Goal: Task Accomplishment & Management: Complete application form

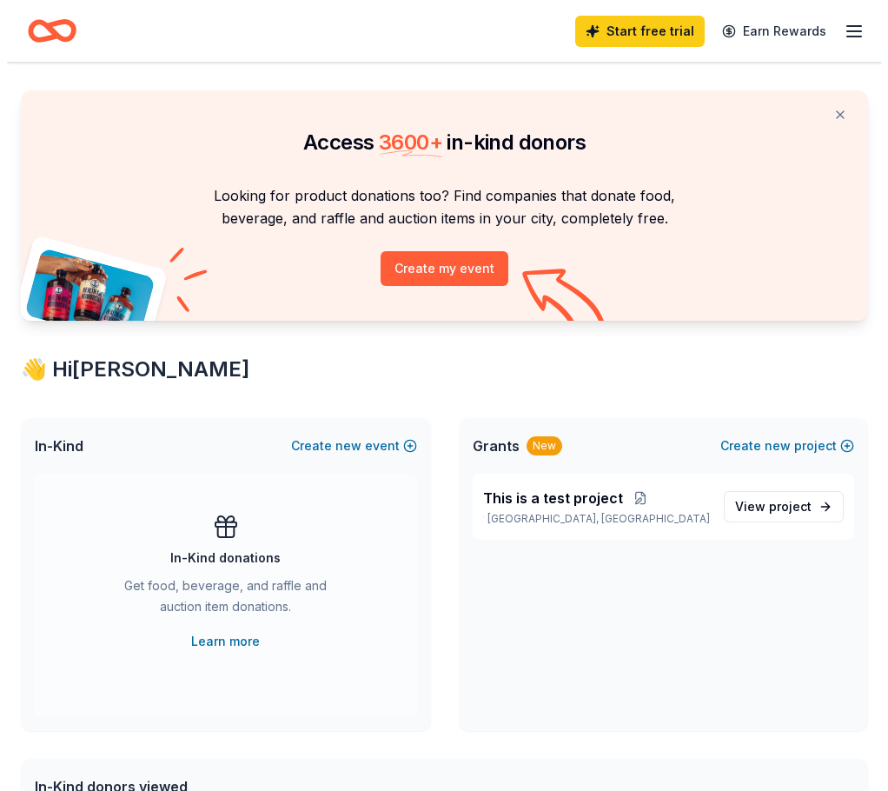
scroll to position [174, 0]
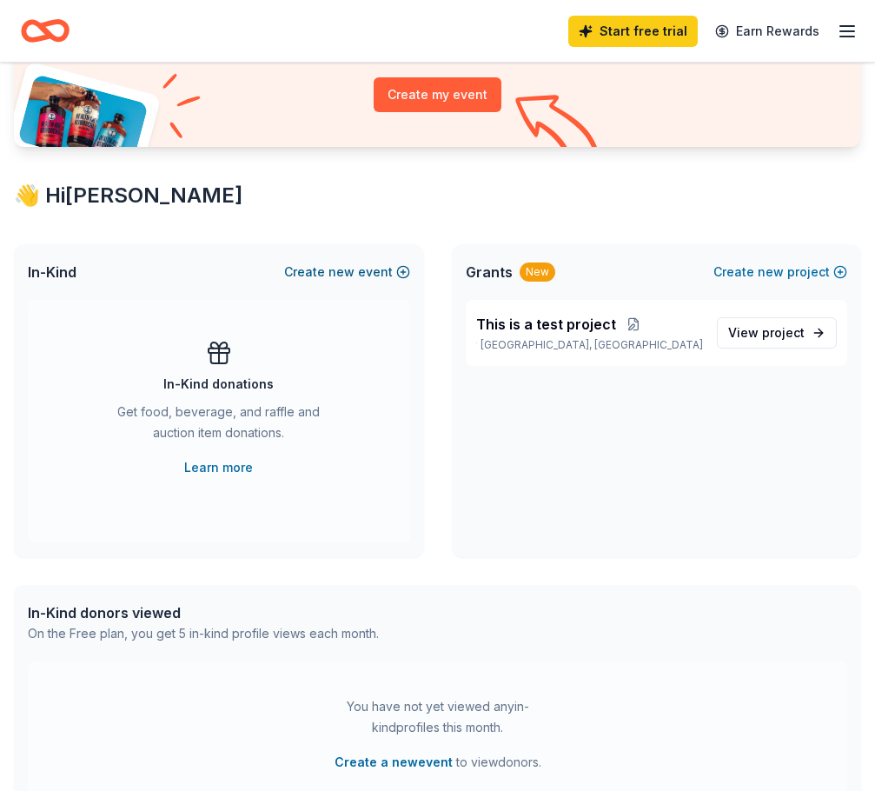
click at [380, 271] on button "Create new event" at bounding box center [347, 272] width 126 height 21
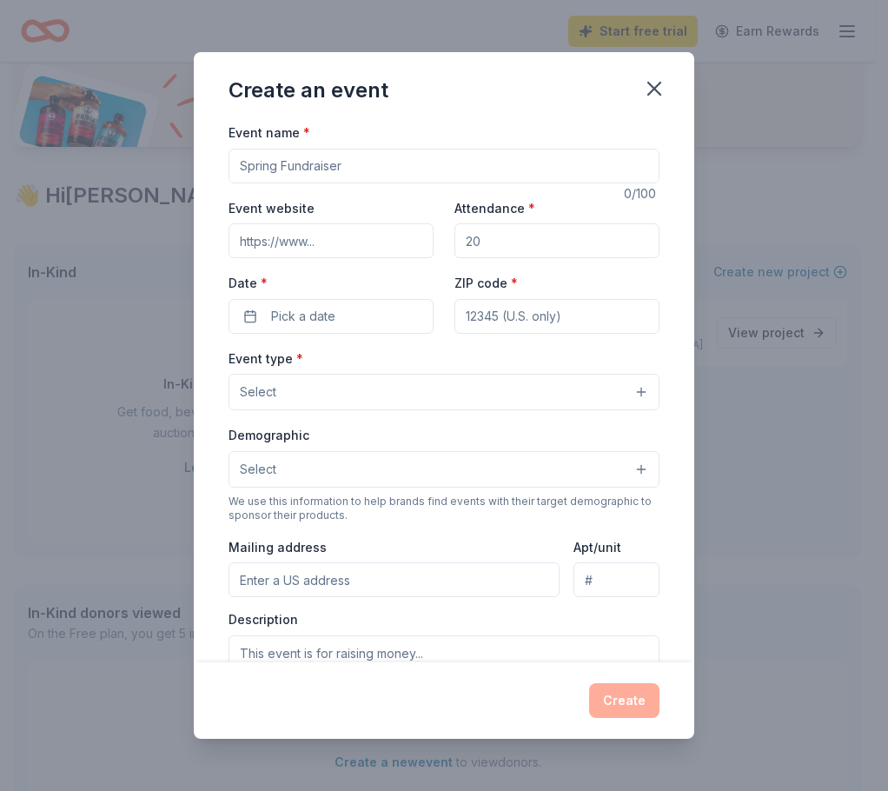
click at [361, 173] on input "Event name *" at bounding box center [444, 166] width 431 height 35
type input "This is a test fundraiser"
click at [499, 242] on input "Attendance *" at bounding box center [557, 240] width 205 height 35
type input "13"
click at [322, 313] on span "Pick a date" at bounding box center [303, 316] width 64 height 21
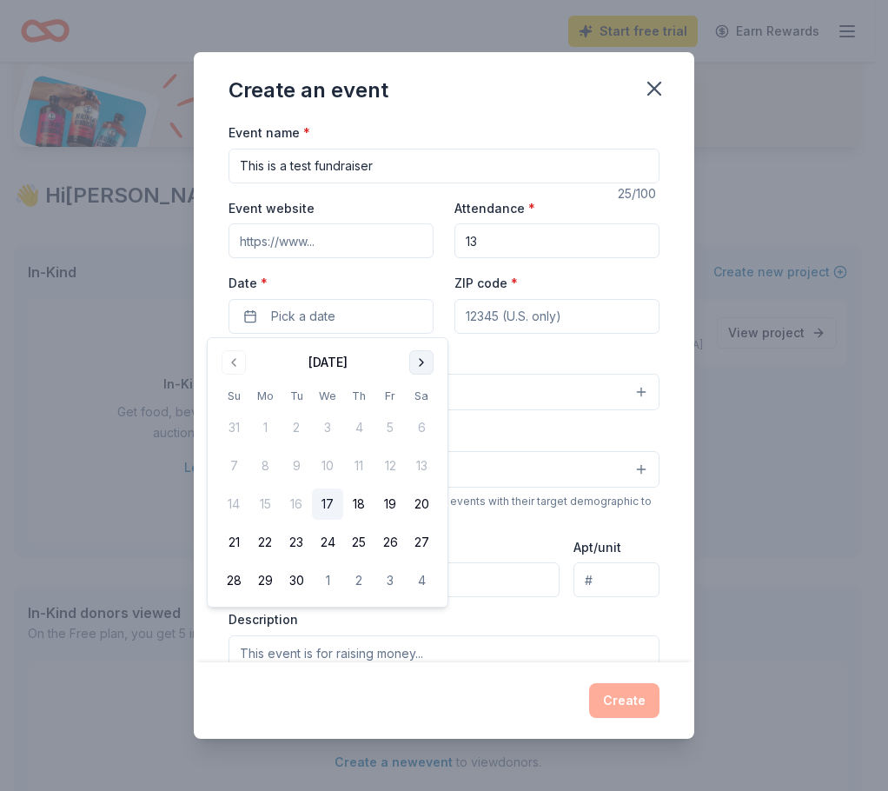
click at [416, 363] on button "Go to next month" at bounding box center [421, 362] width 24 height 24
click at [416, 536] on button "24" at bounding box center [421, 542] width 31 height 31
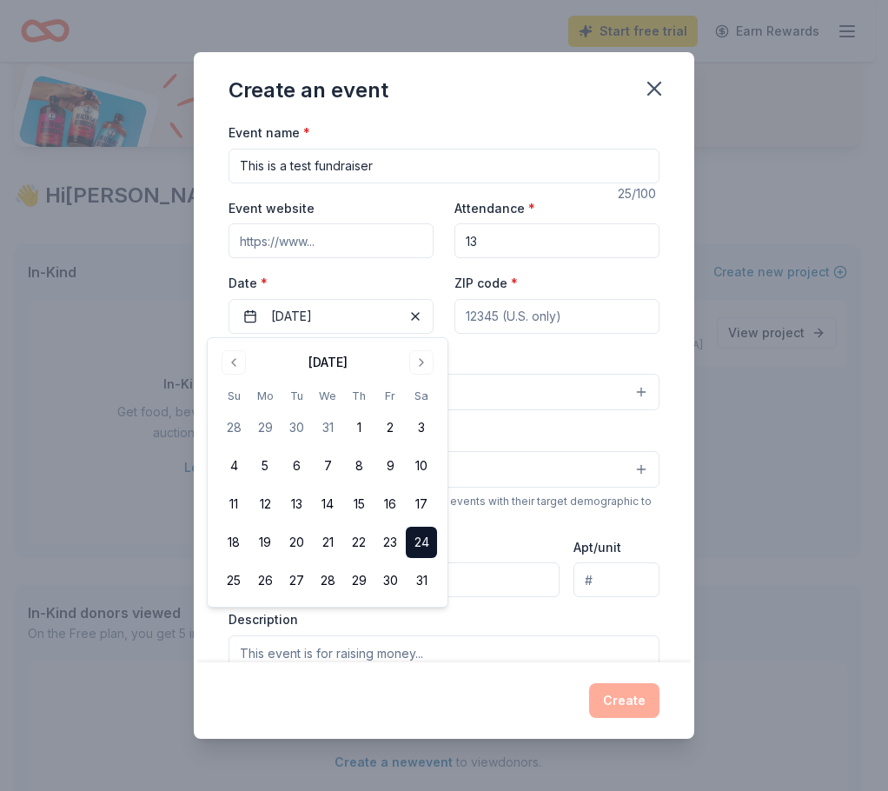
click at [496, 323] on input "ZIP code *" at bounding box center [557, 316] width 205 height 35
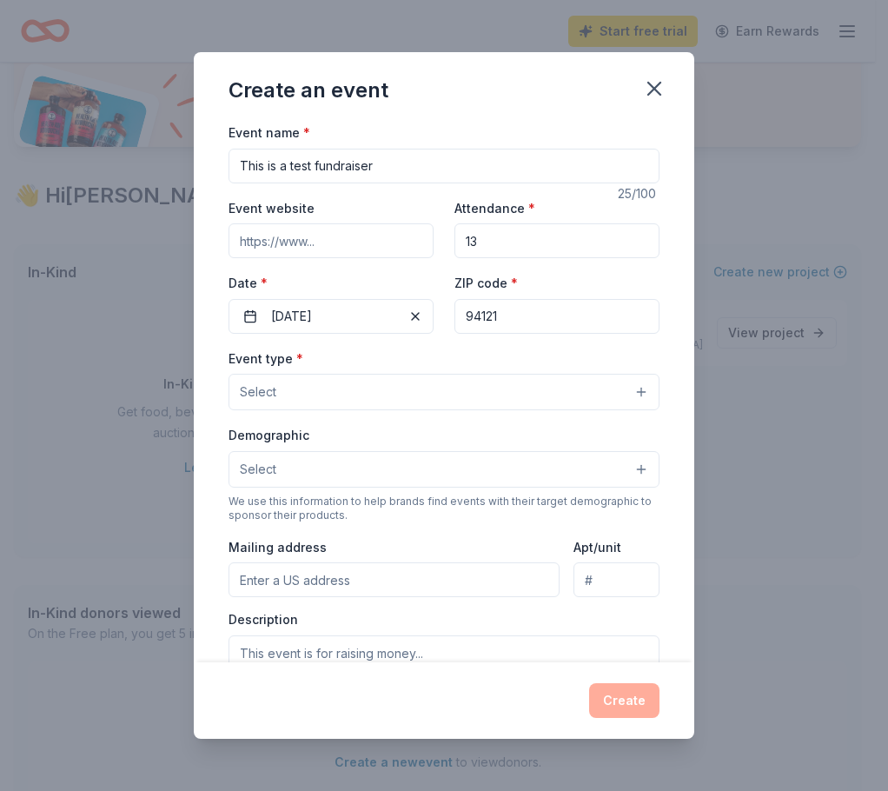
type input "94121"
click at [443, 395] on button "Select" at bounding box center [444, 392] width 431 height 37
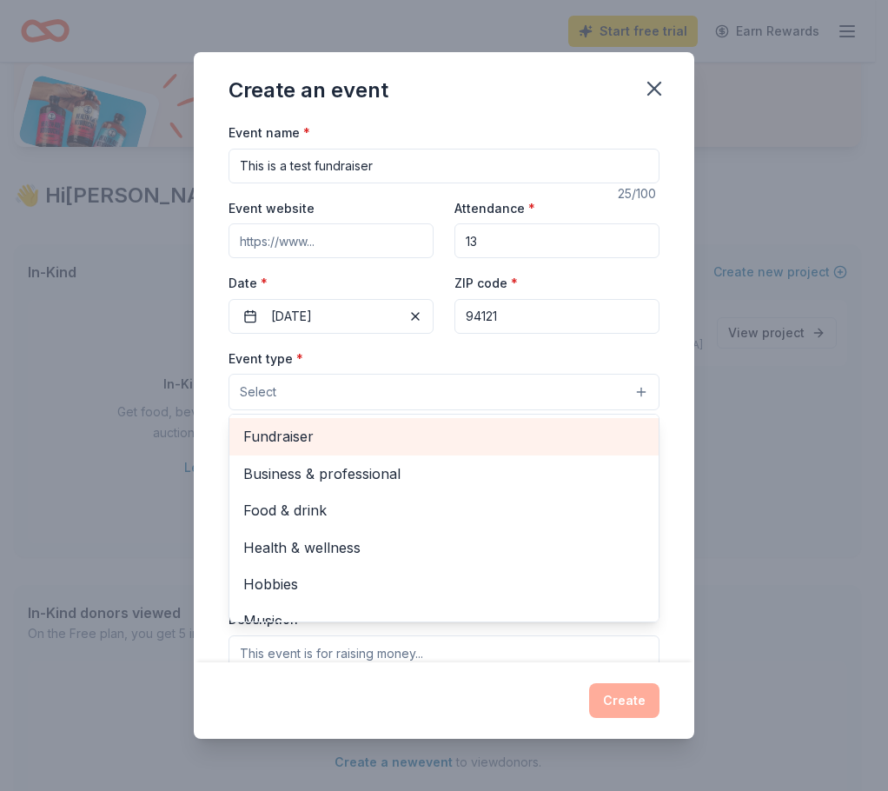
click at [425, 443] on span "Fundraiser" at bounding box center [444, 436] width 402 height 23
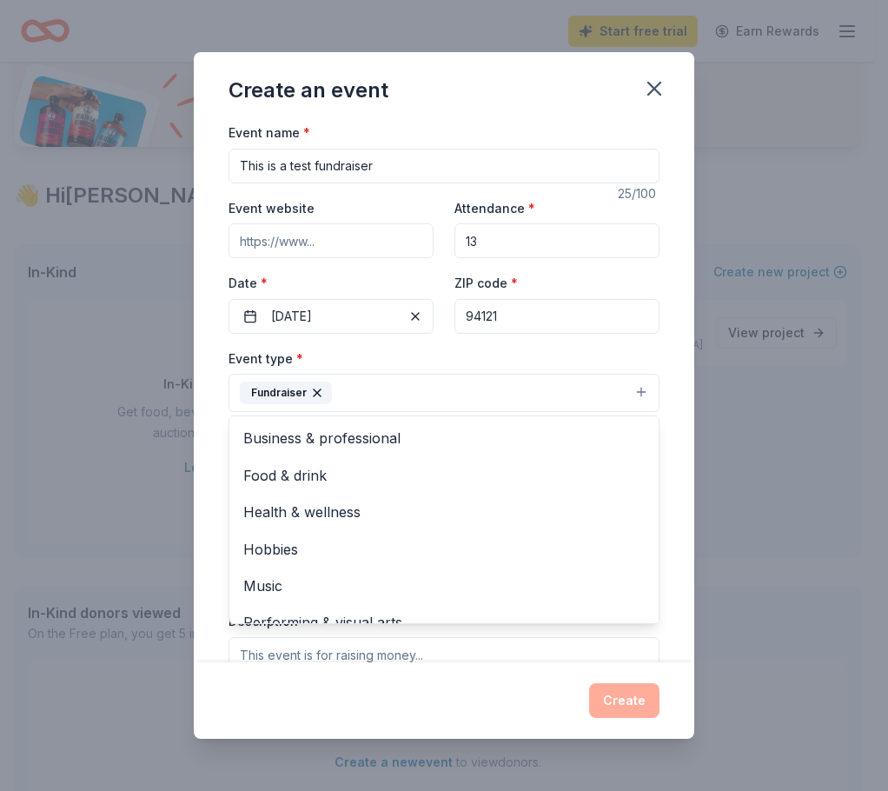
click at [596, 362] on div "Event type * Fundraiser Business & professional Food & drink Health & wellness …" at bounding box center [444, 380] width 431 height 65
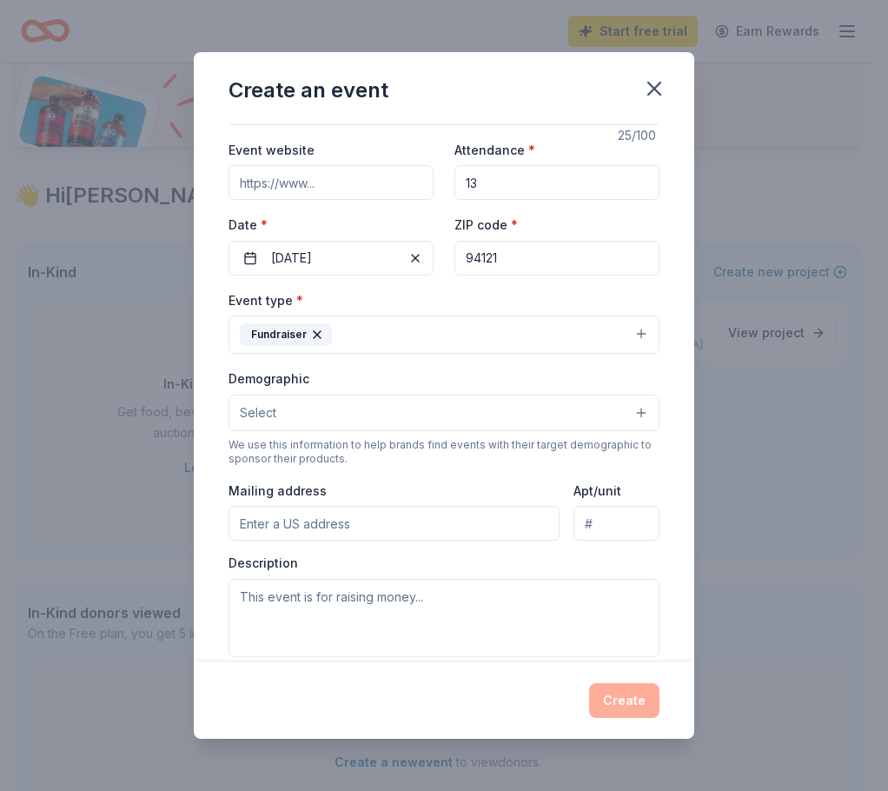
scroll to position [87, 0]
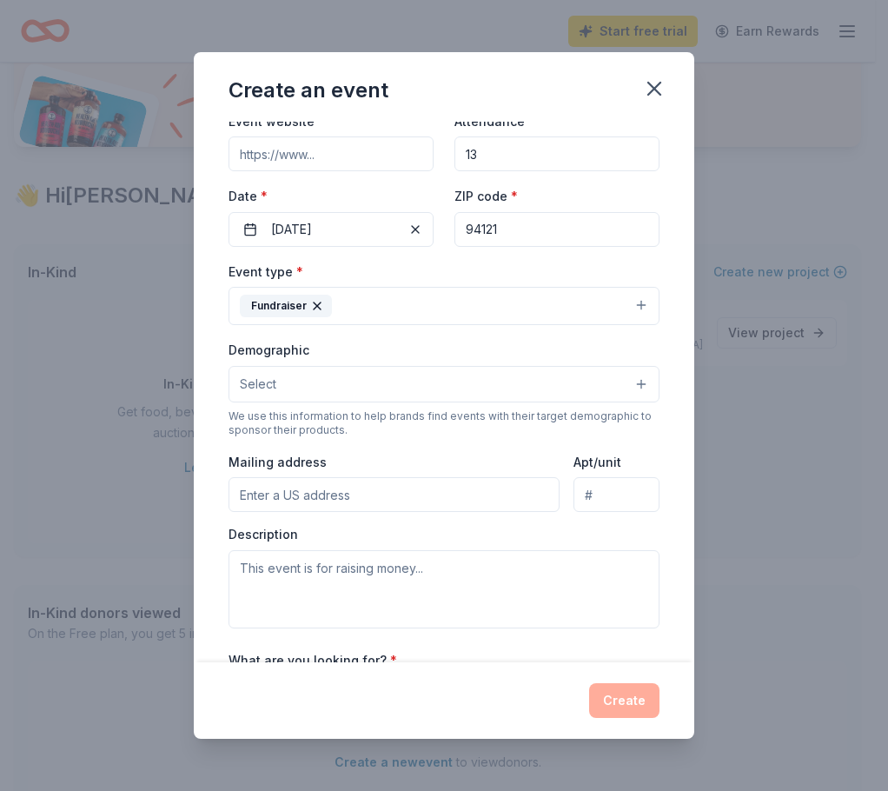
click at [448, 312] on button "Fundraiser" at bounding box center [444, 306] width 431 height 38
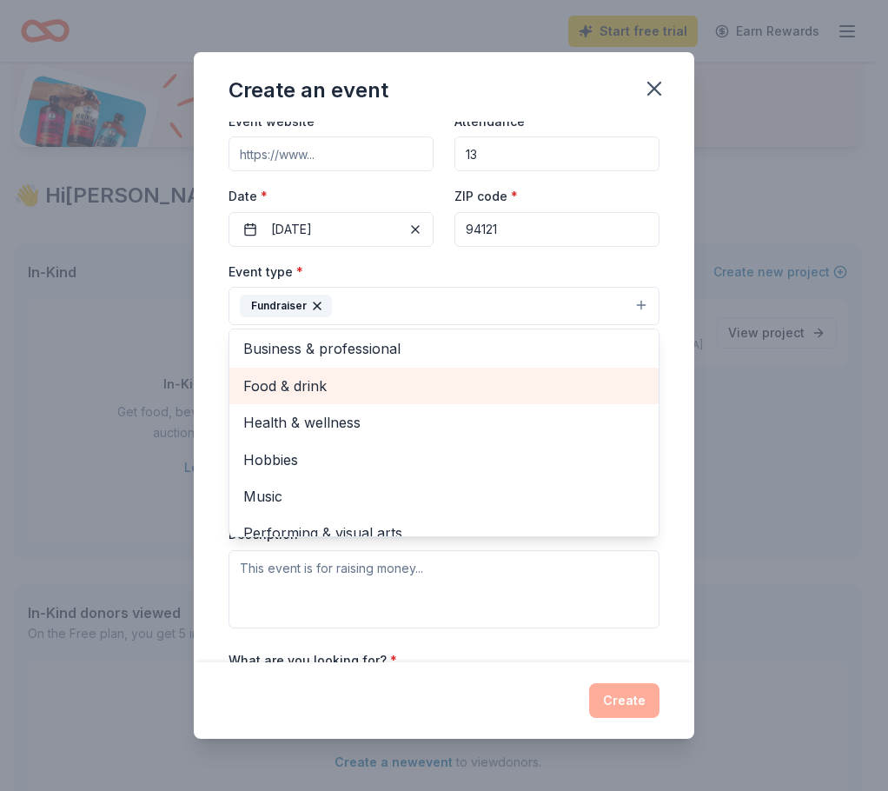
scroll to position [0, 0]
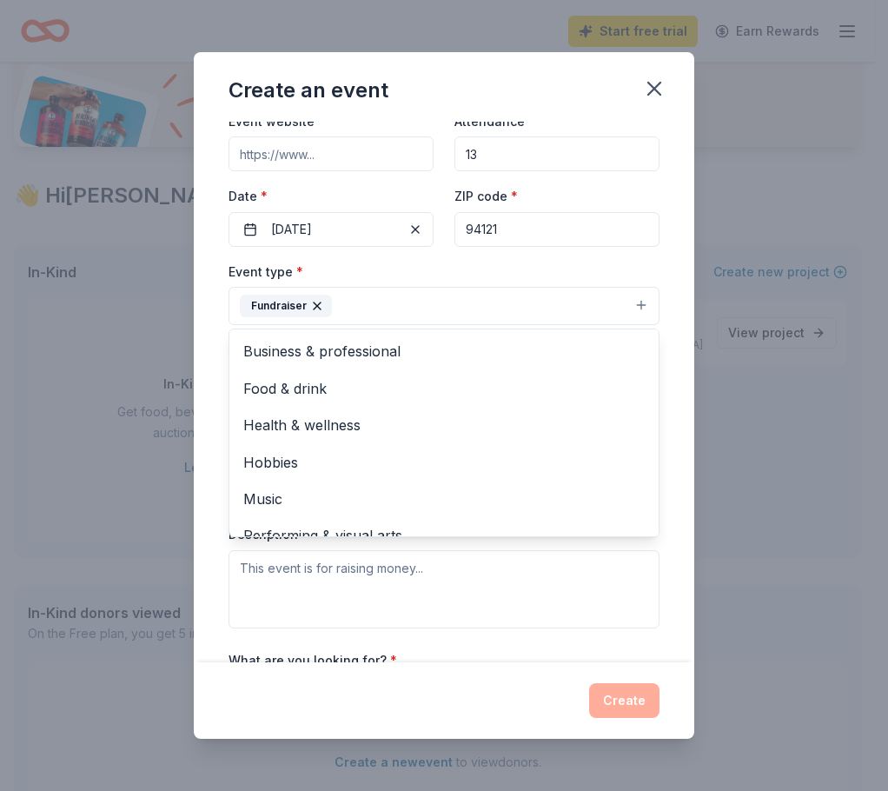
click at [533, 278] on div "Event type * Fundraiser Business & professional Food & drink Health & wellness …" at bounding box center [444, 293] width 431 height 65
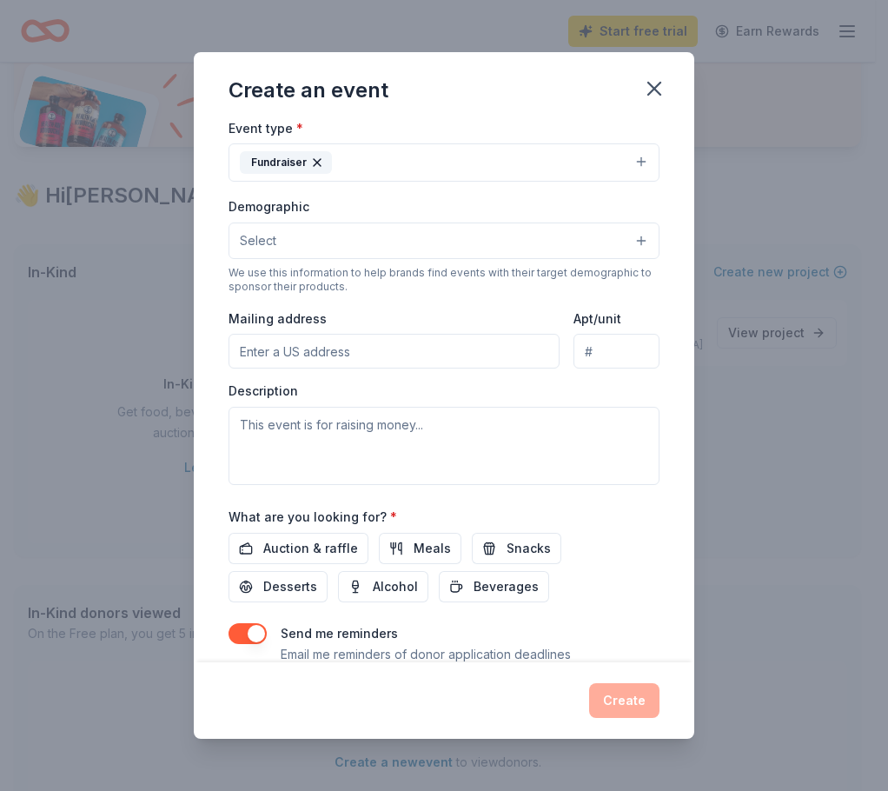
scroll to position [261, 0]
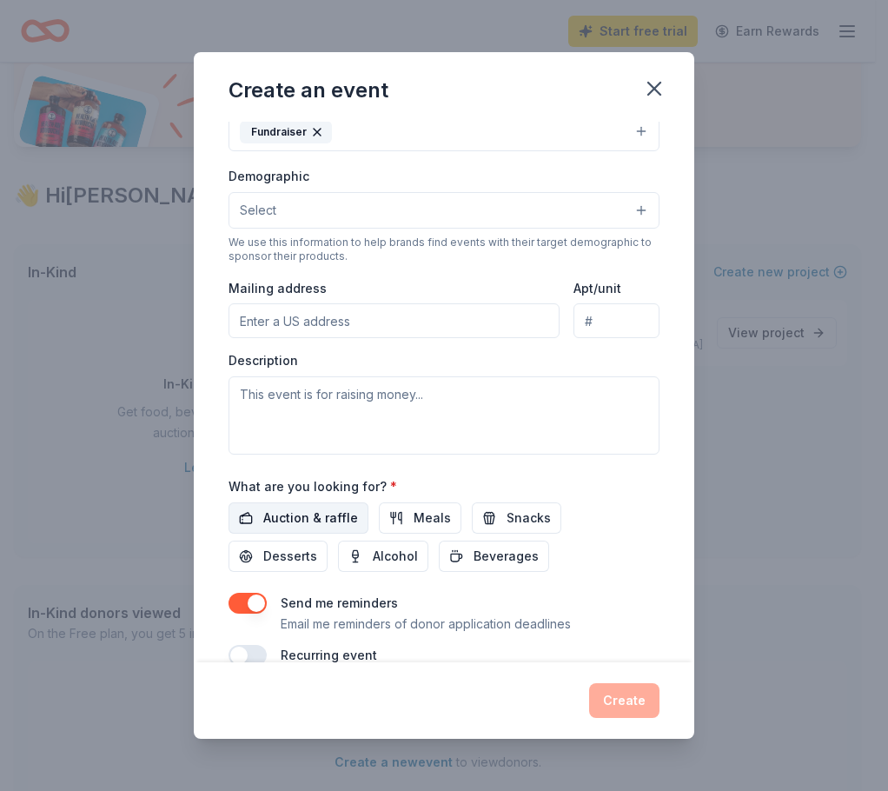
click at [347, 509] on span "Auction & raffle" at bounding box center [310, 518] width 95 height 21
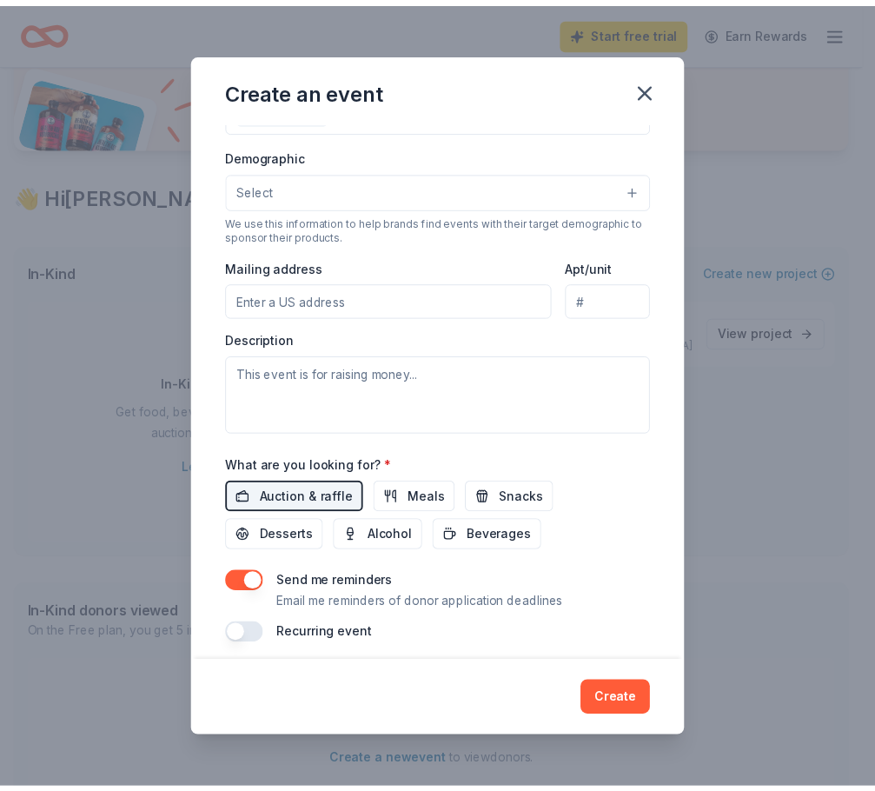
scroll to position [292, 0]
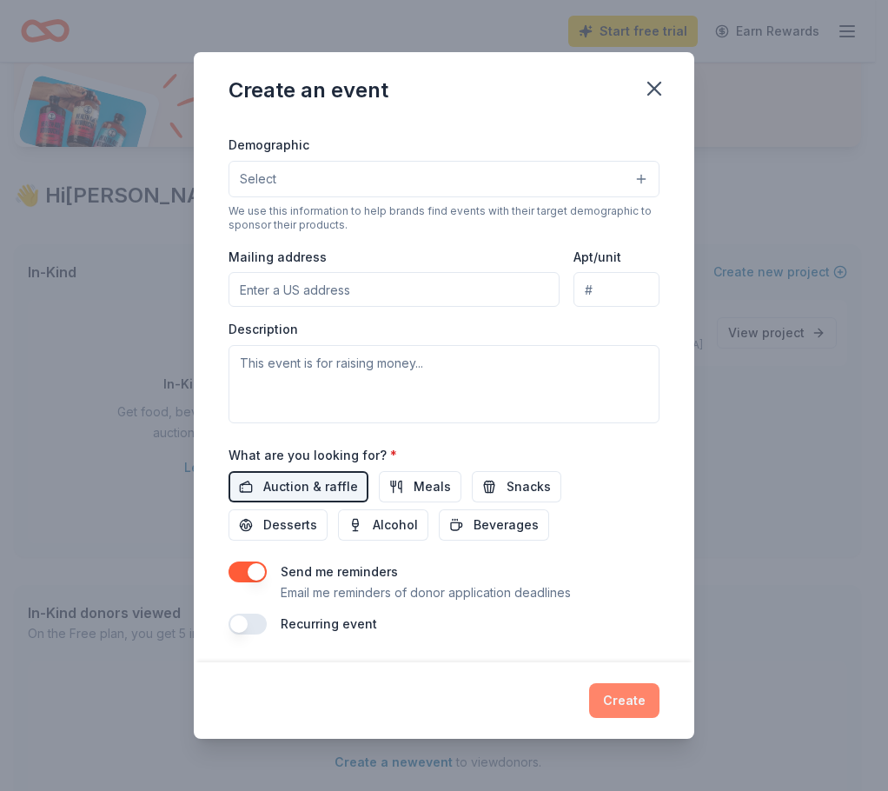
click at [622, 696] on button "Create" at bounding box center [624, 700] width 70 height 35
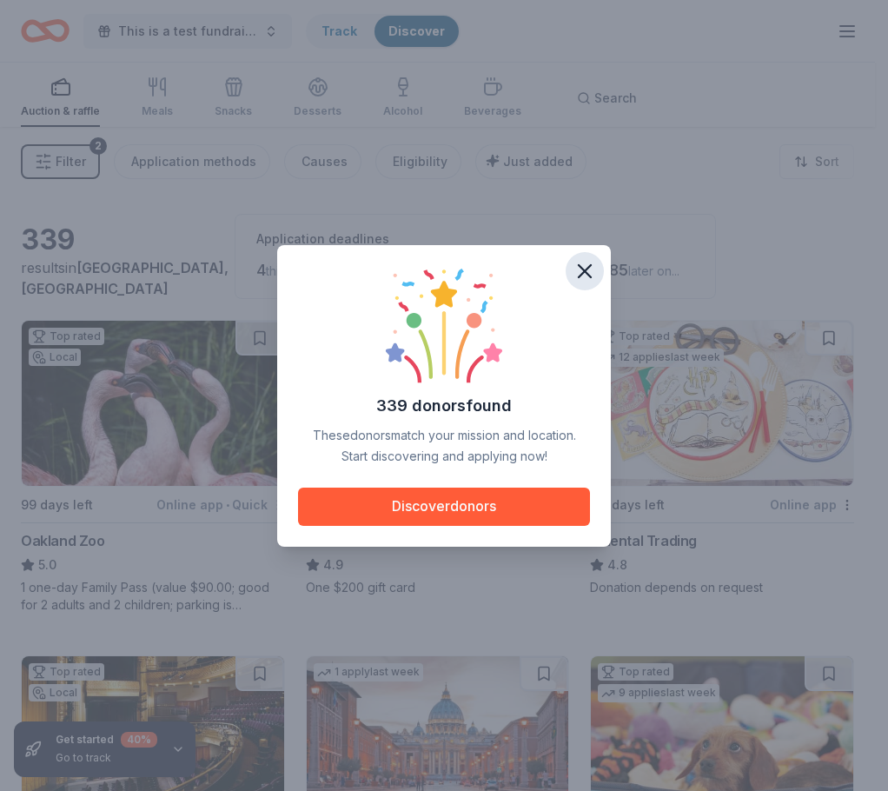
click at [582, 270] on icon "button" at bounding box center [585, 271] width 24 height 24
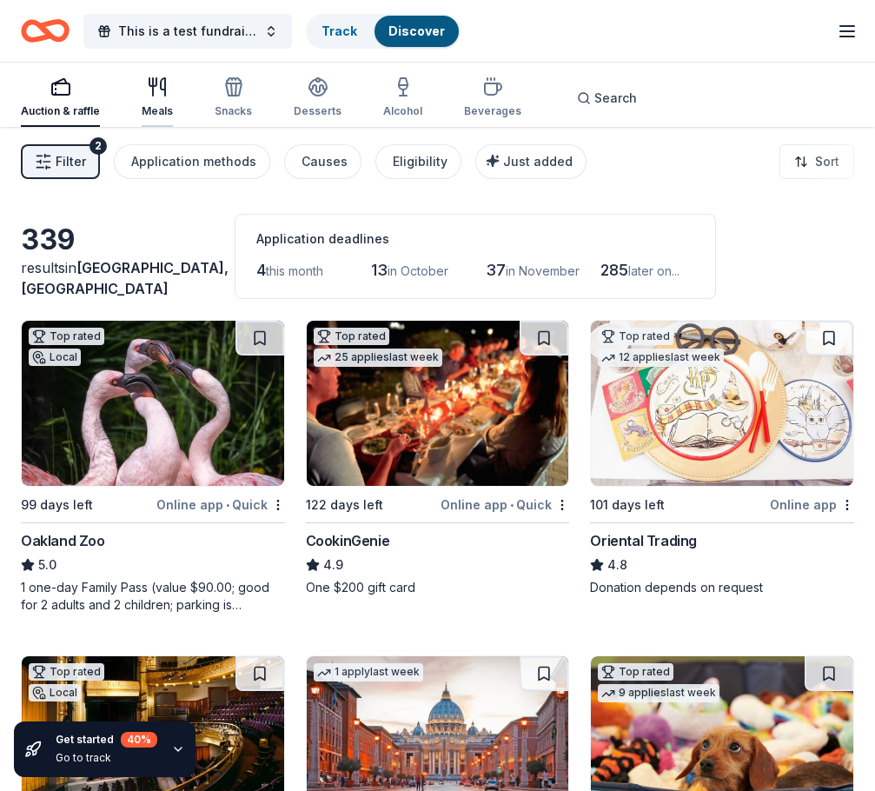
click at [160, 96] on icon "button" at bounding box center [157, 87] width 21 height 21
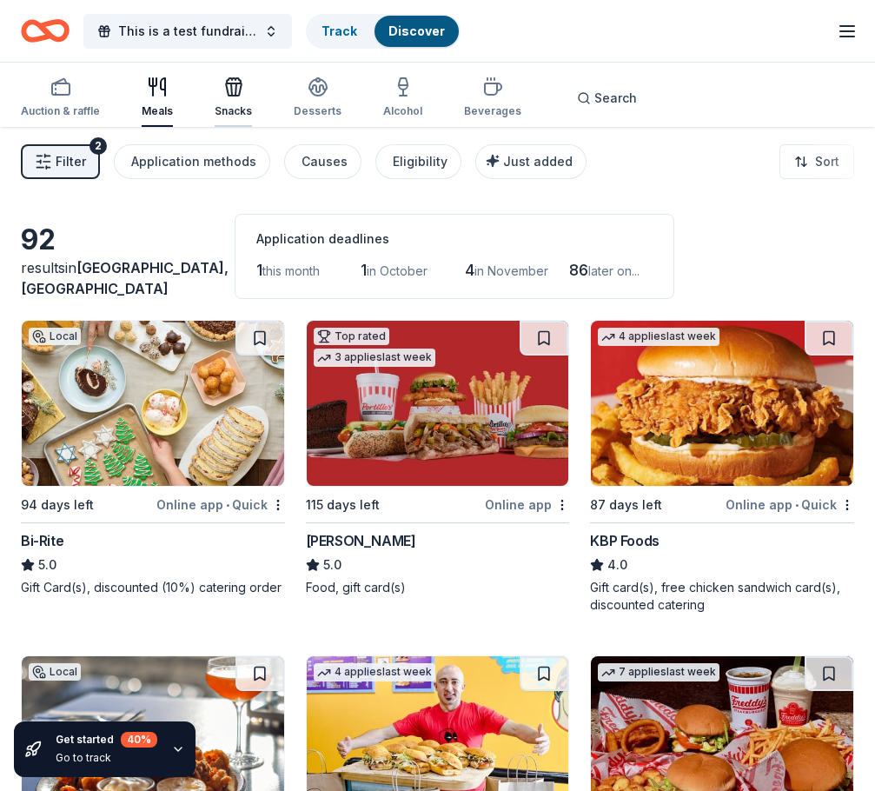
click at [236, 94] on icon "button" at bounding box center [233, 87] width 21 height 21
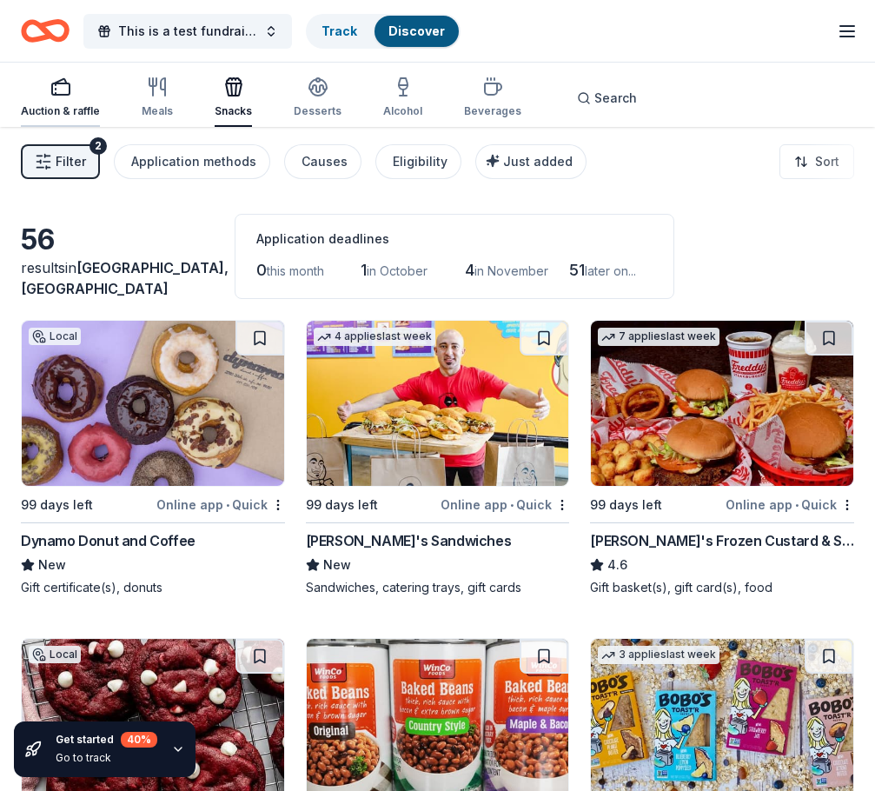
click at [59, 83] on rect "button" at bounding box center [60, 88] width 17 height 11
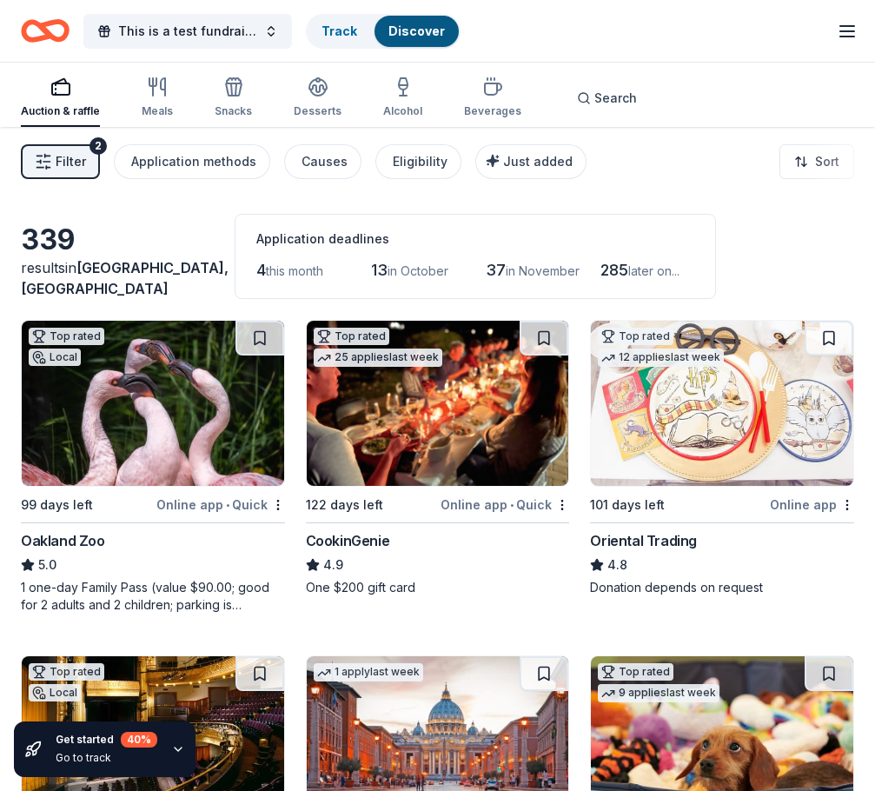
click at [77, 155] on span "Filter" at bounding box center [71, 161] width 30 height 21
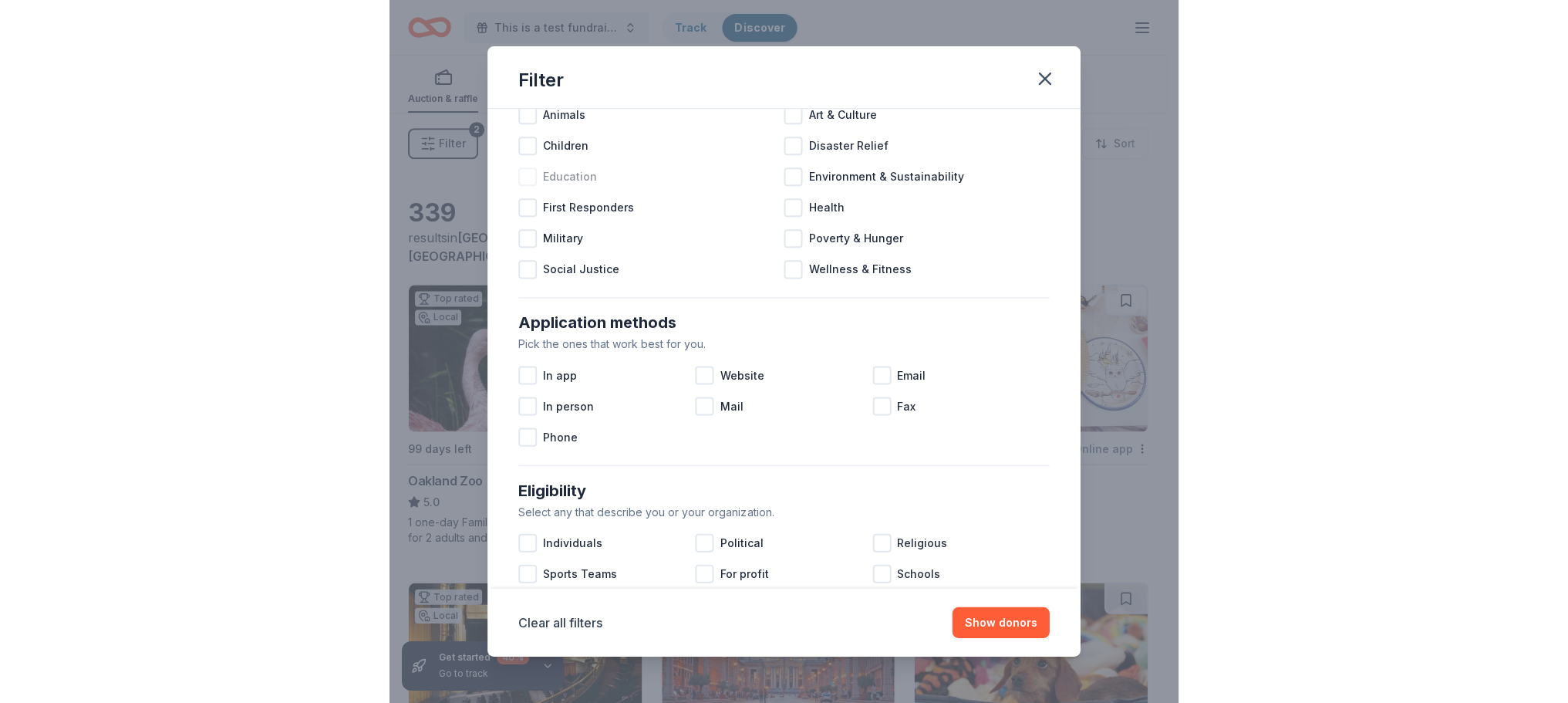
scroll to position [77, 0]
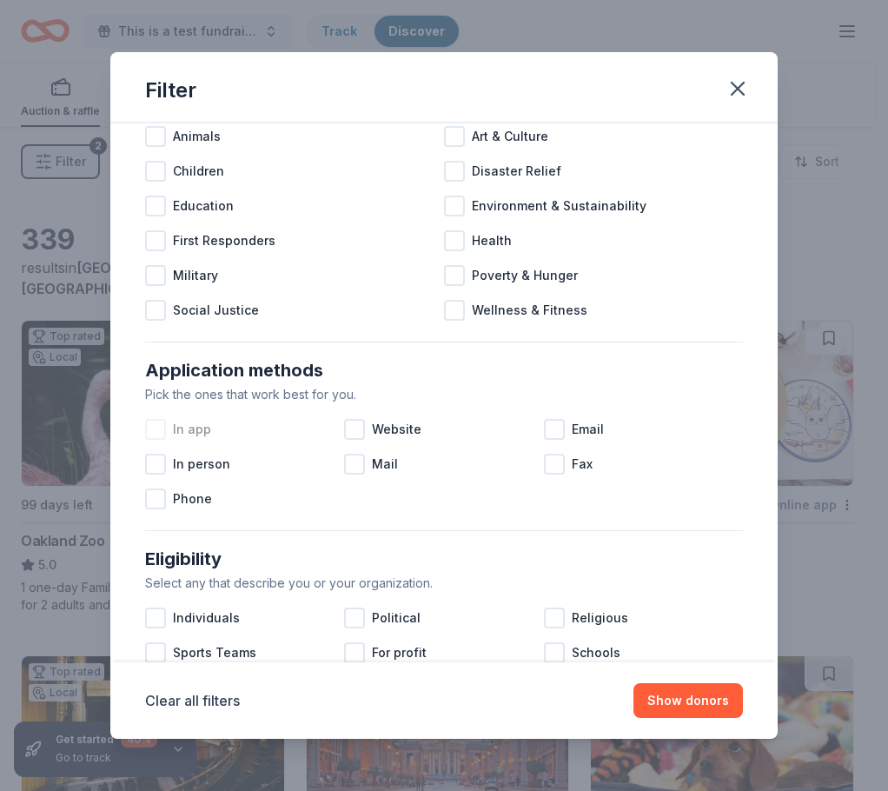
click at [153, 429] on div at bounding box center [155, 429] width 21 height 21
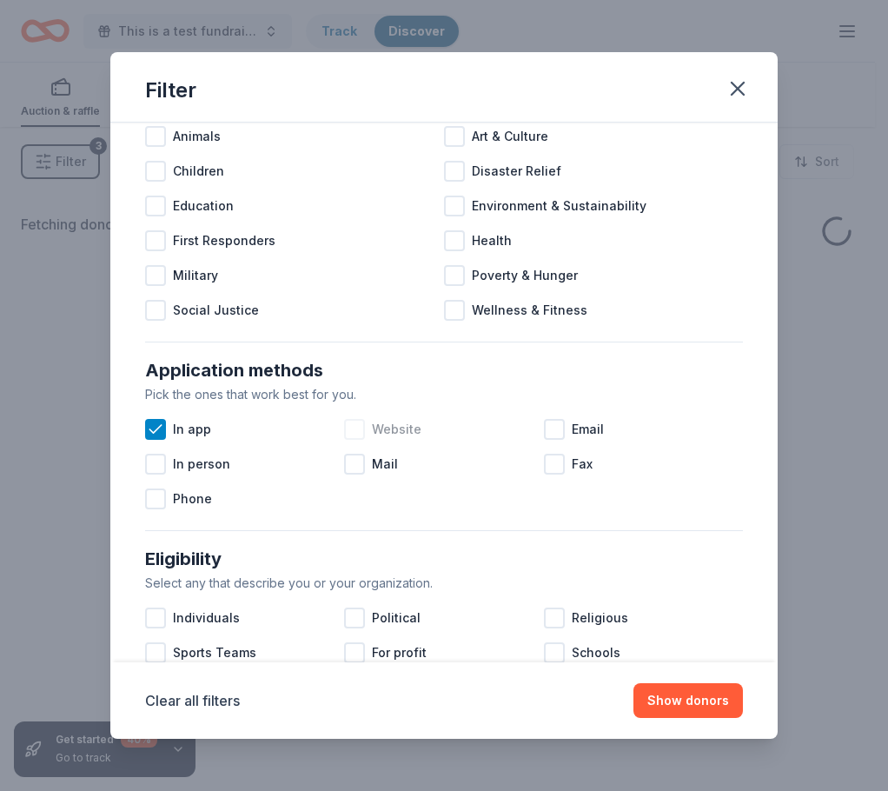
click at [360, 428] on div at bounding box center [354, 429] width 21 height 21
click at [544, 434] on div at bounding box center [554, 429] width 21 height 21
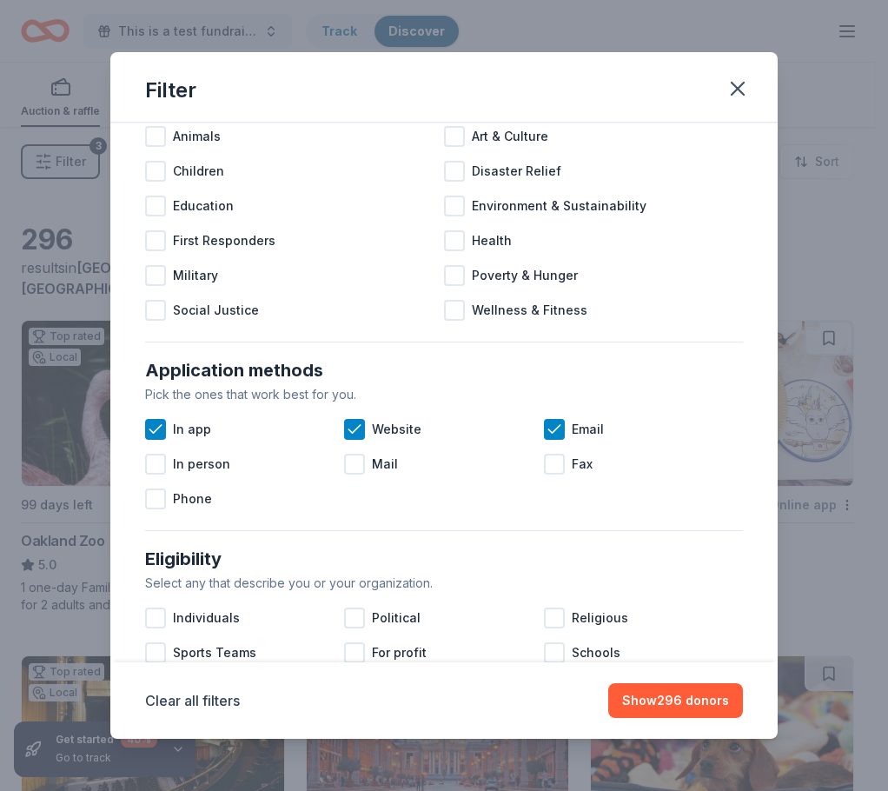
click at [753, 96] on button "button" at bounding box center [738, 89] width 38 height 38
